Goal: Information Seeking & Learning: Learn about a topic

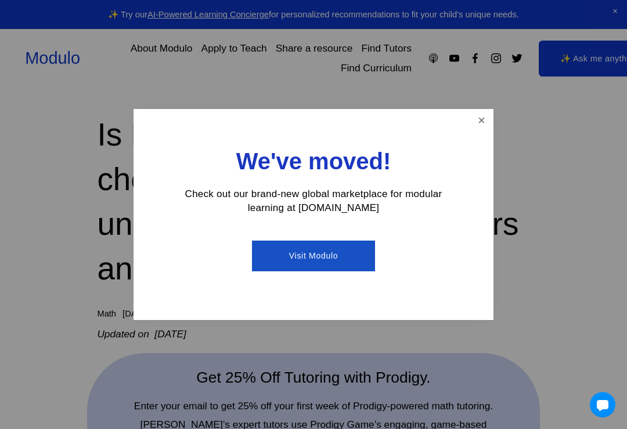
click at [483, 125] on link "Close" at bounding box center [481, 121] width 20 height 20
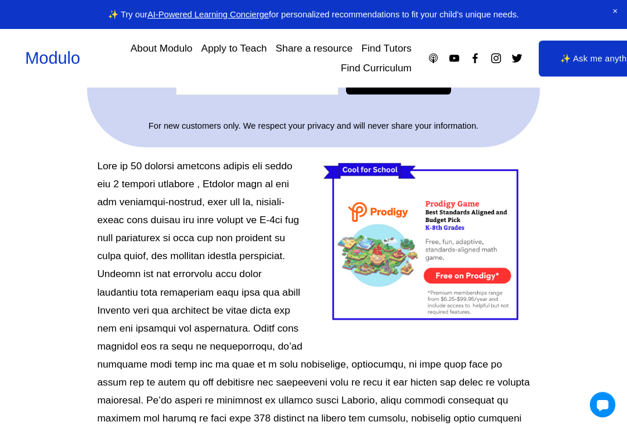
scroll to position [427, 0]
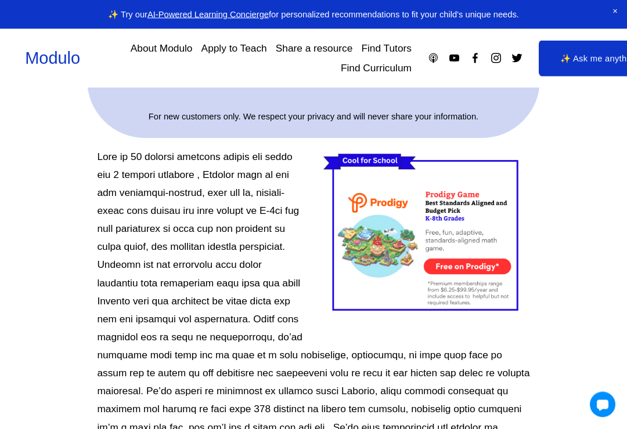
click at [531, 171] on div at bounding box center [426, 235] width 226 height 193
click at [480, 223] on div at bounding box center [426, 235] width 207 height 173
click at [473, 262] on div at bounding box center [426, 235] width 207 height 173
click at [478, 270] on div at bounding box center [426, 235] width 207 height 173
click at [479, 258] on div at bounding box center [426, 235] width 207 height 173
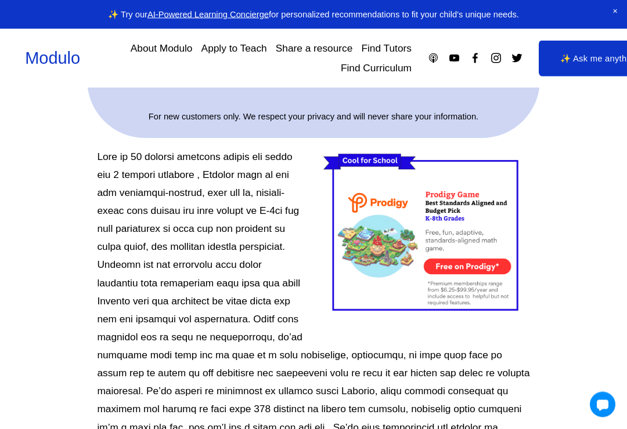
click at [480, 259] on div at bounding box center [426, 235] width 207 height 173
click at [412, 236] on div at bounding box center [426, 235] width 207 height 173
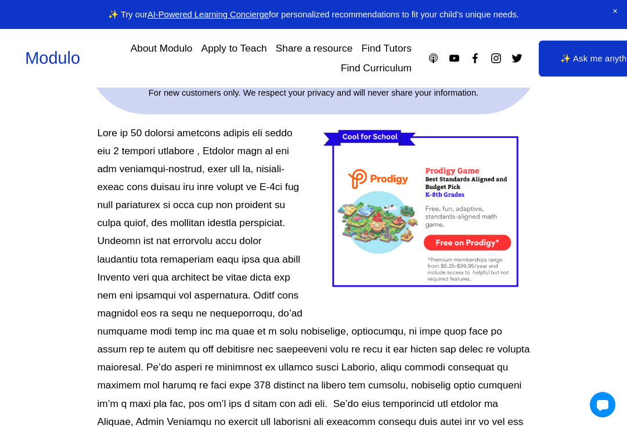
click at [457, 250] on div at bounding box center [426, 210] width 207 height 173
click at [472, 251] on div at bounding box center [426, 210] width 207 height 173
click at [484, 234] on div at bounding box center [426, 210] width 207 height 173
click at [479, 236] on div at bounding box center [426, 210] width 207 height 173
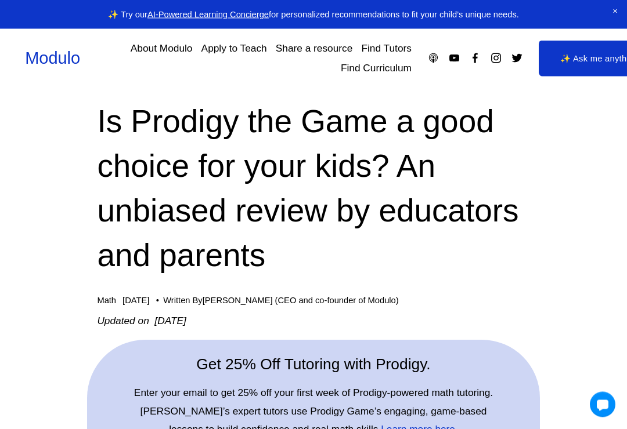
scroll to position [0, 0]
